Goal: Check status

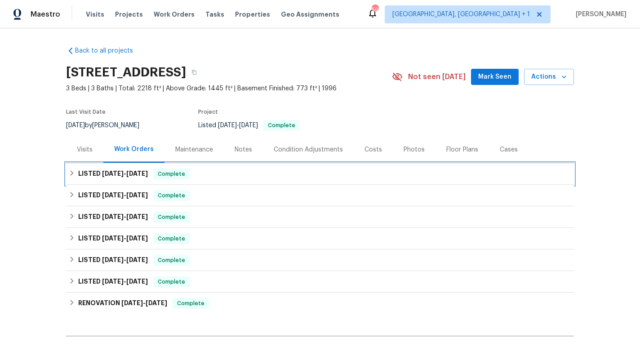
click at [149, 167] on div "LISTED 8/23/25 - 9/11/25 Complete" at bounding box center [320, 174] width 508 height 22
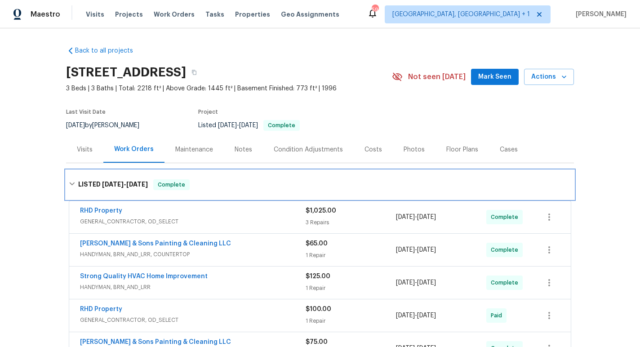
scroll to position [74, 0]
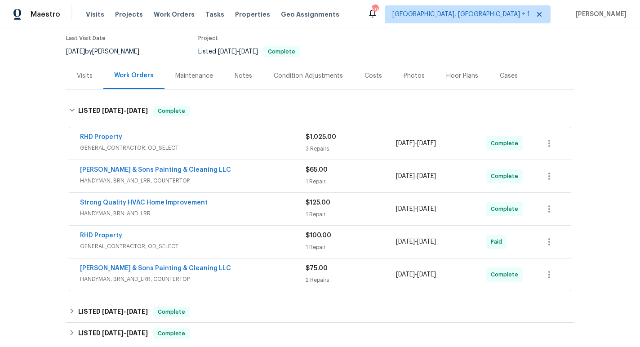
click at [215, 139] on div "RHD Property" at bounding box center [193, 138] width 226 height 11
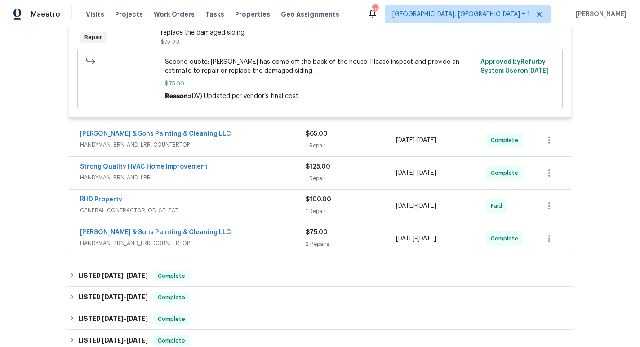
scroll to position [435, 0]
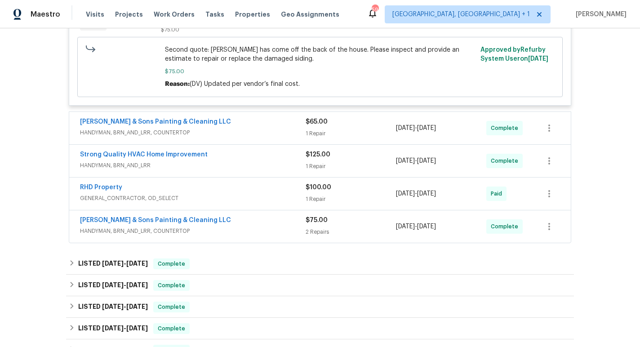
click at [218, 123] on div "Hodge & Sons Painting & Cleaning LLC" at bounding box center [193, 122] width 226 height 11
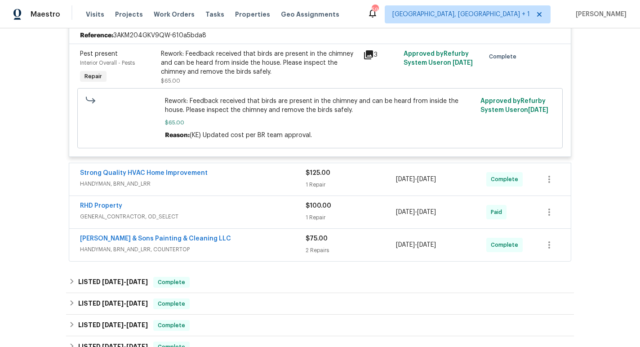
scroll to position [553, 0]
click at [224, 241] on div "Hodge & Sons Painting & Cleaning LLC" at bounding box center [193, 238] width 226 height 11
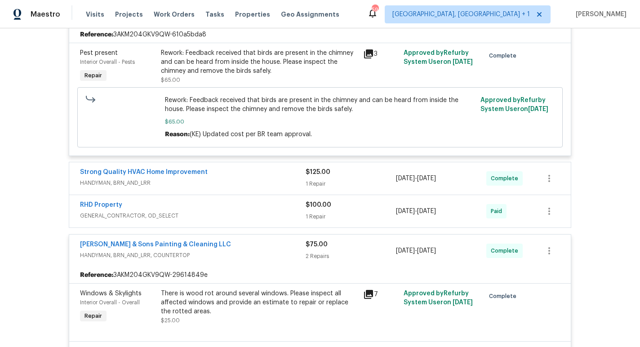
click at [225, 203] on div "RHD Property" at bounding box center [193, 206] width 226 height 11
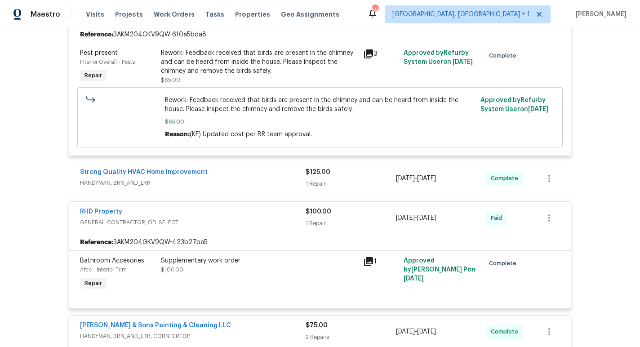
click at [239, 170] on div "Strong Quality HVAC Home Improvement" at bounding box center [193, 173] width 226 height 11
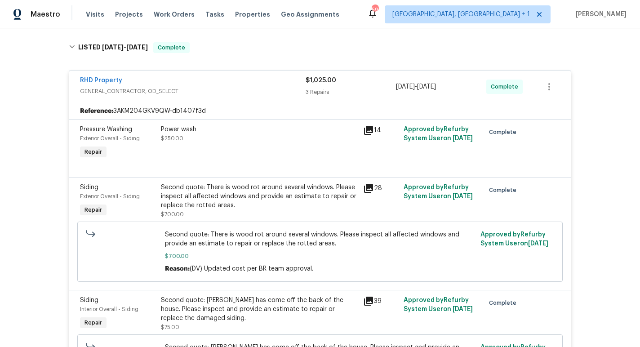
scroll to position [102, 0]
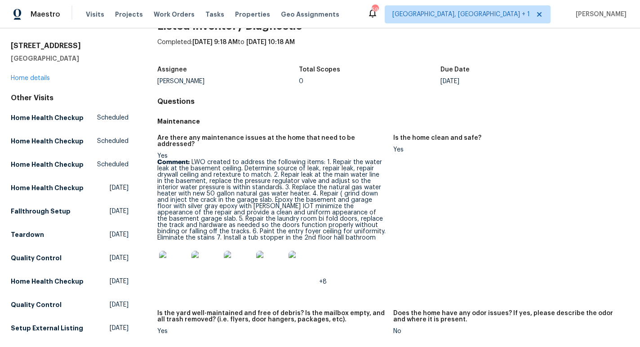
scroll to position [27, 0]
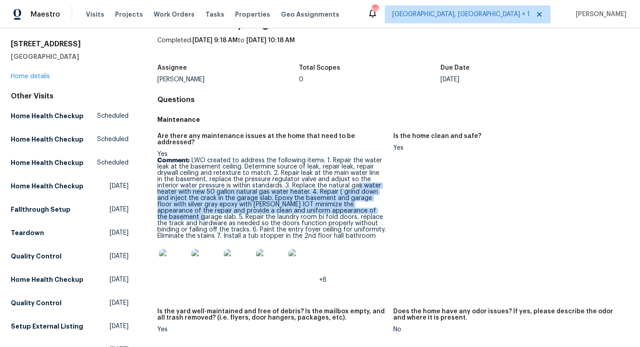
drag, startPoint x: 333, startPoint y: 179, endPoint x: 333, endPoint y: 203, distance: 23.4
click at [333, 203] on p "Comment: LWO created to address the following items: 1. Repair the water leak a…" at bounding box center [271, 198] width 229 height 82
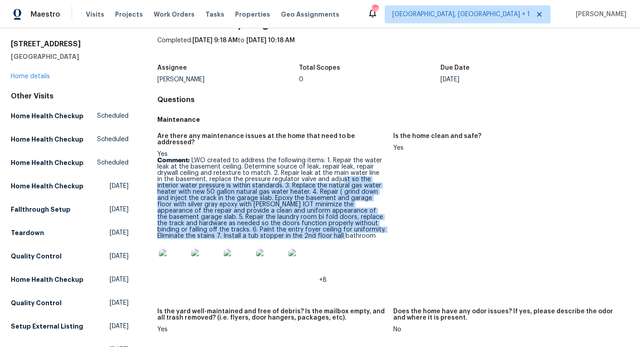
drag, startPoint x: 333, startPoint y: 175, endPoint x: 333, endPoint y: 233, distance: 57.6
click at [333, 233] on p "Comment: LWO created to address the following items: 1. Repair the water leak a…" at bounding box center [271, 198] width 229 height 82
click at [338, 215] on p "Comment: LWO created to address the following items: 1. Repair the water leak a…" at bounding box center [271, 198] width 229 height 82
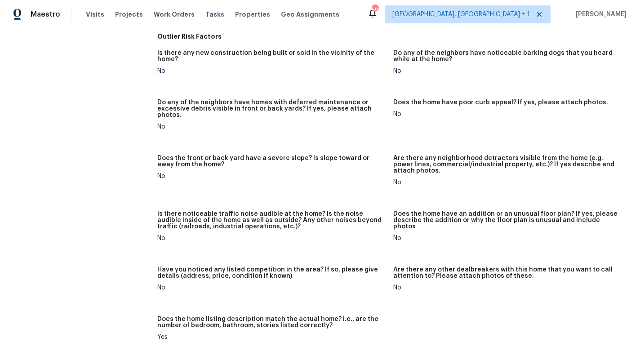
scroll to position [665, 0]
